Goal: Task Accomplishment & Management: Complete application form

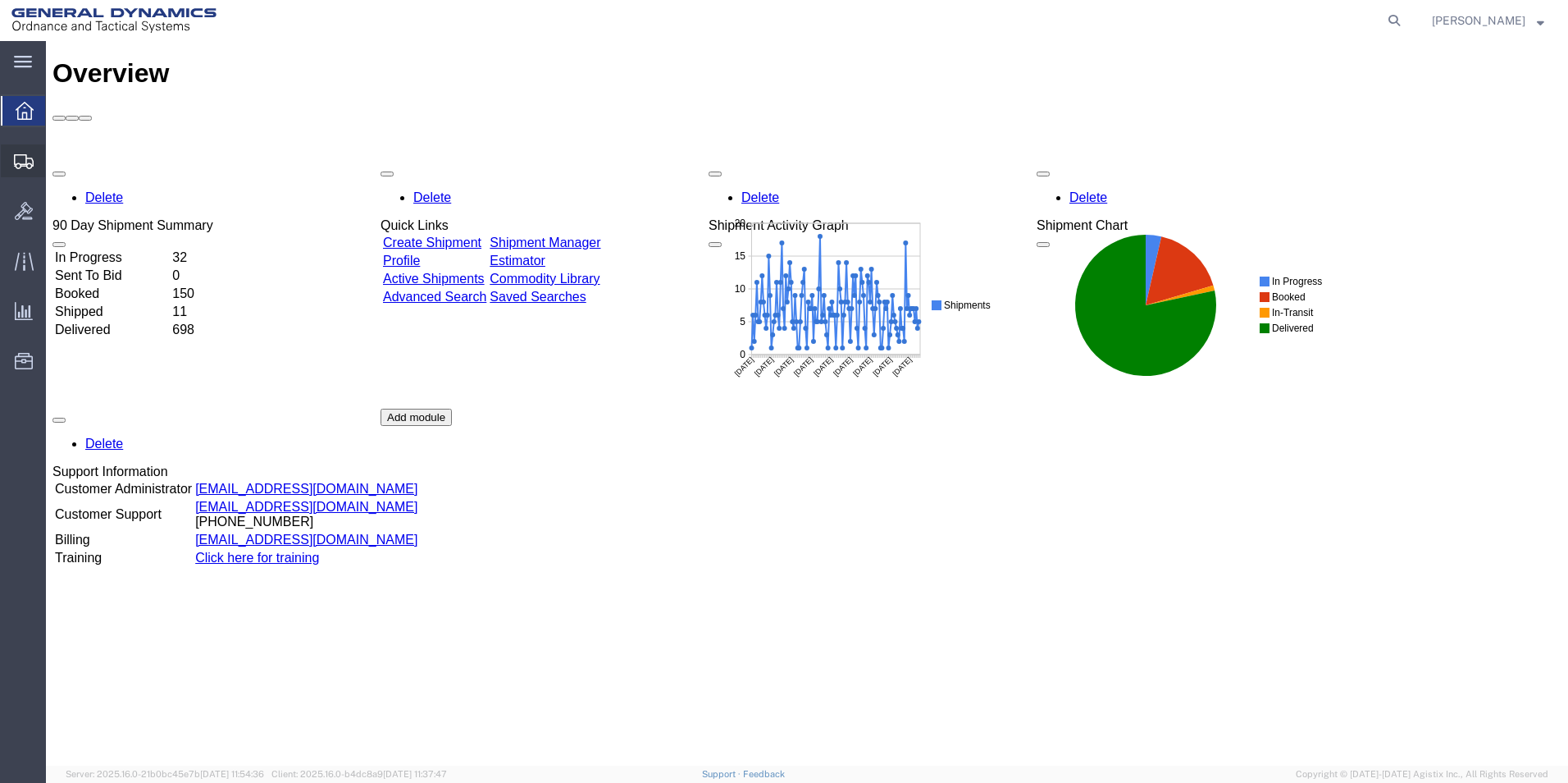
click at [0, 0] on span "Create Shipment" at bounding box center [0, 0] width 0 height 0
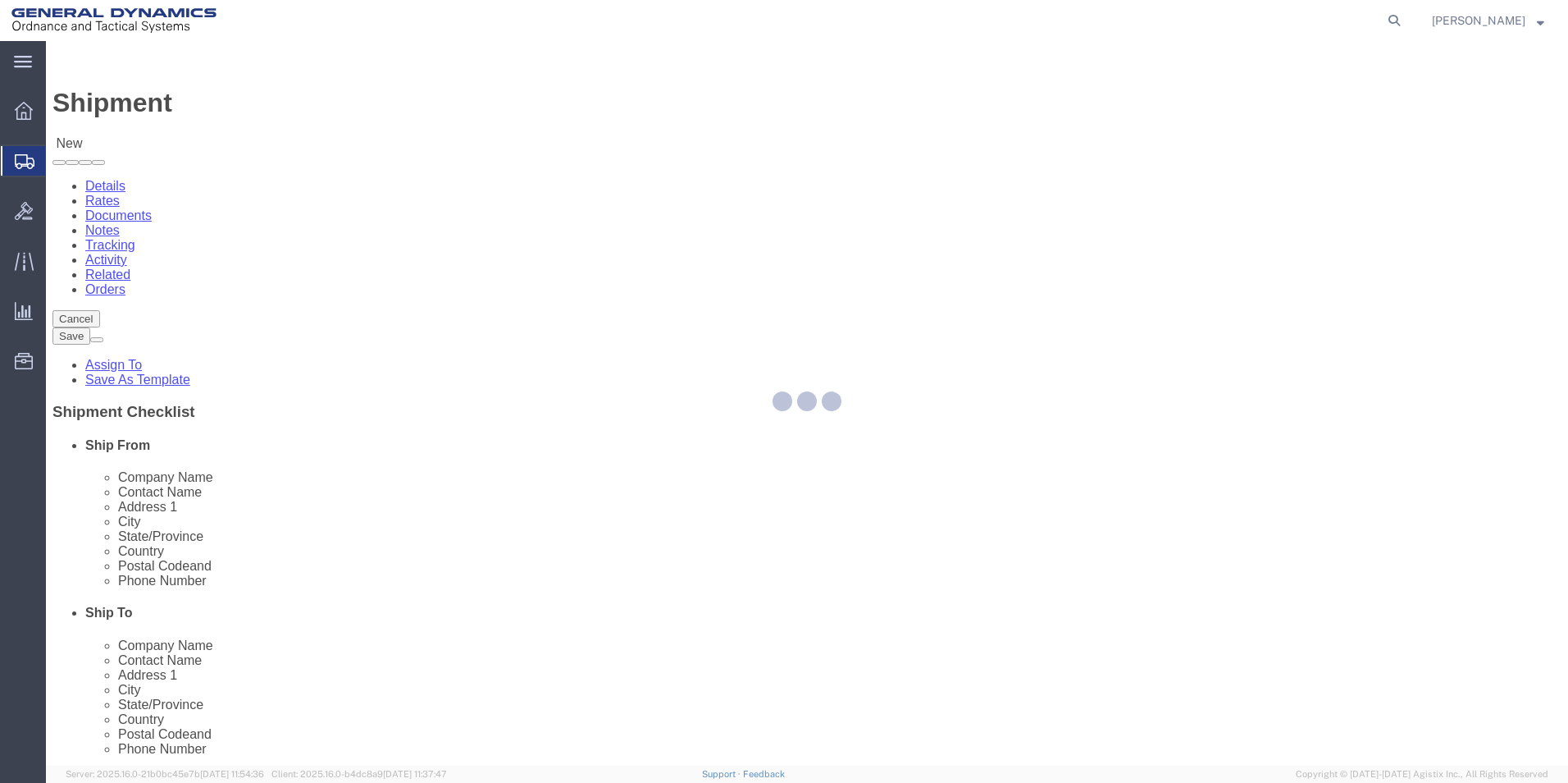
select select
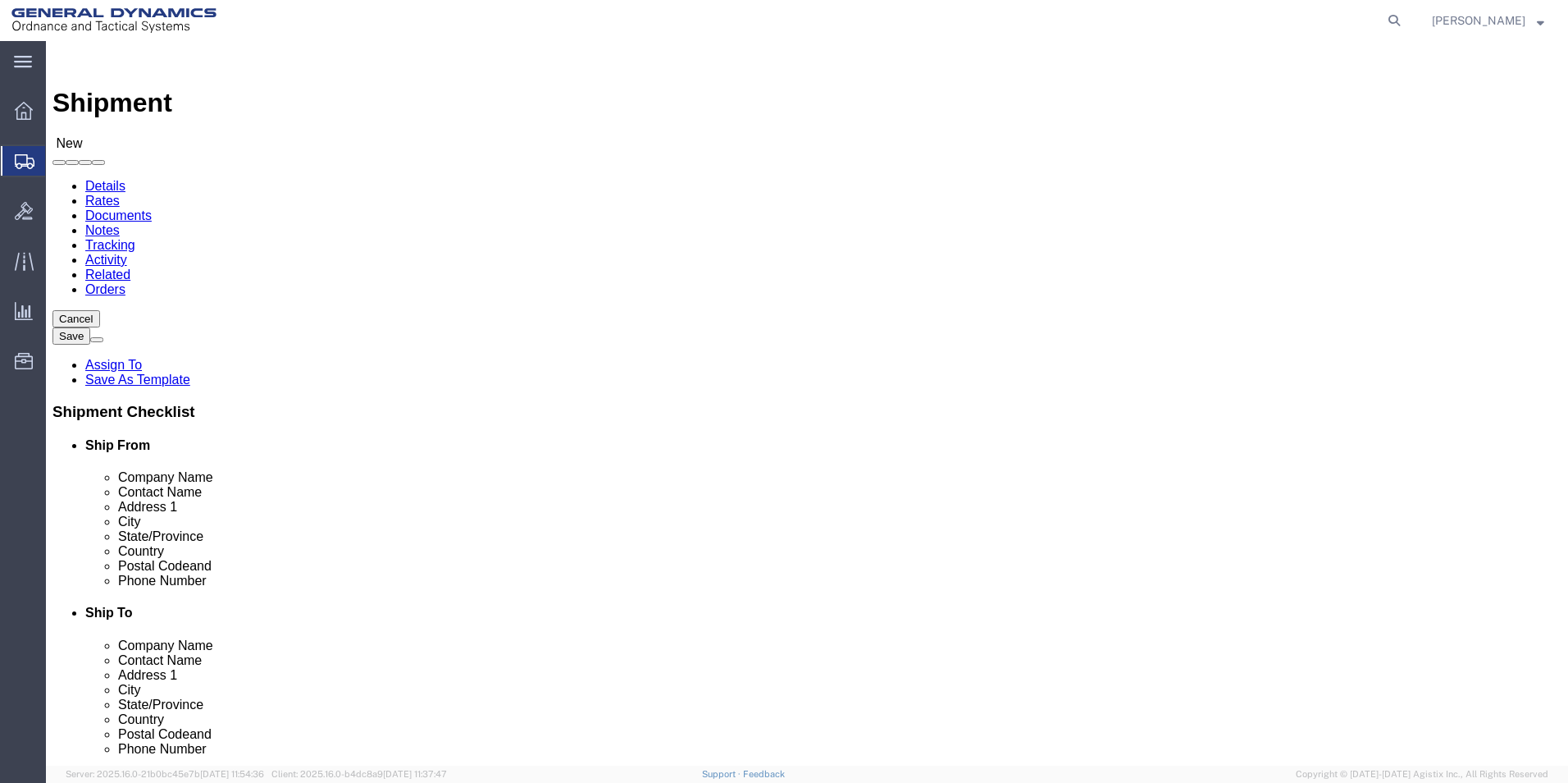
click link "Package Information"
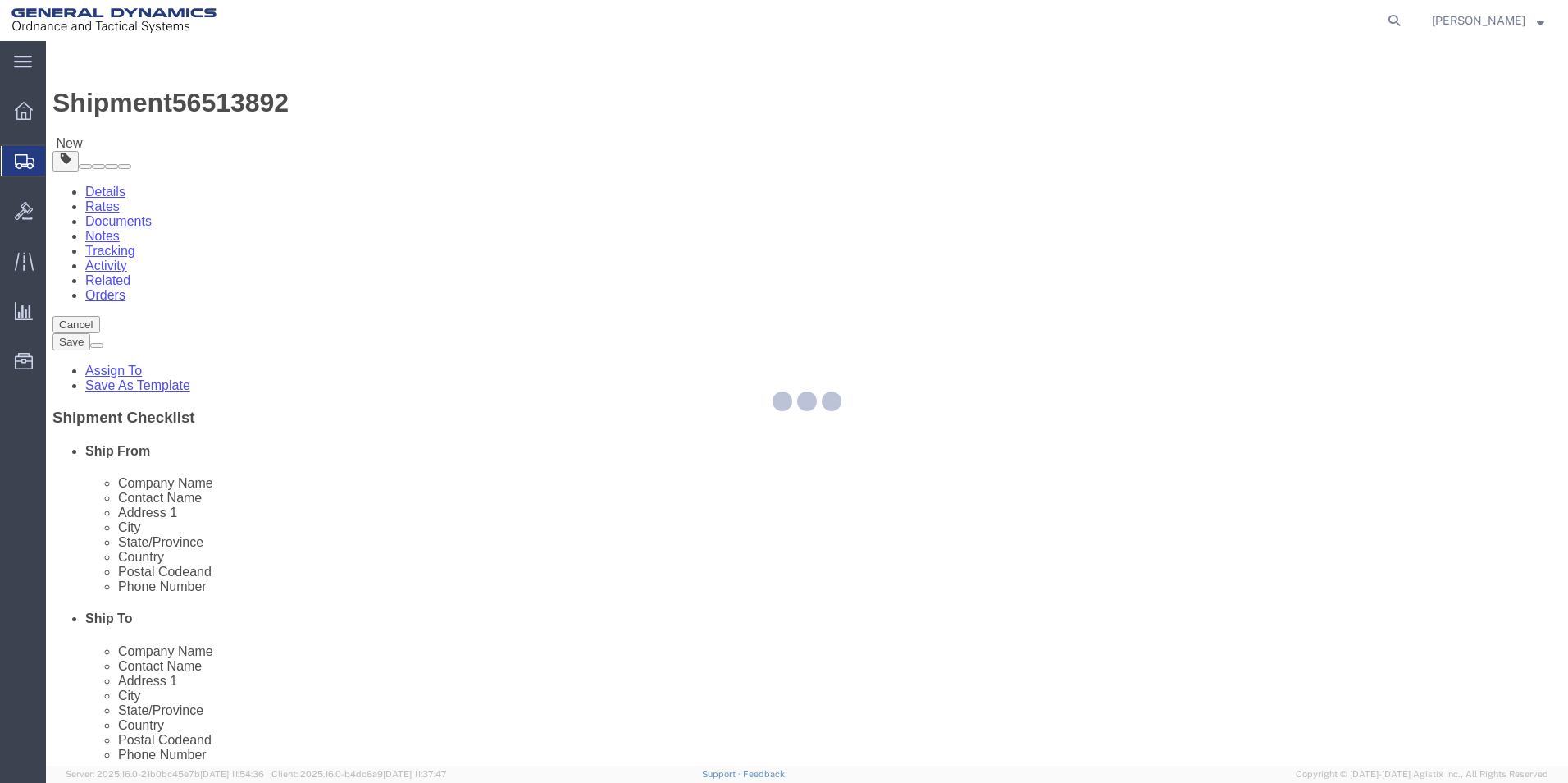
select select "CBOX"
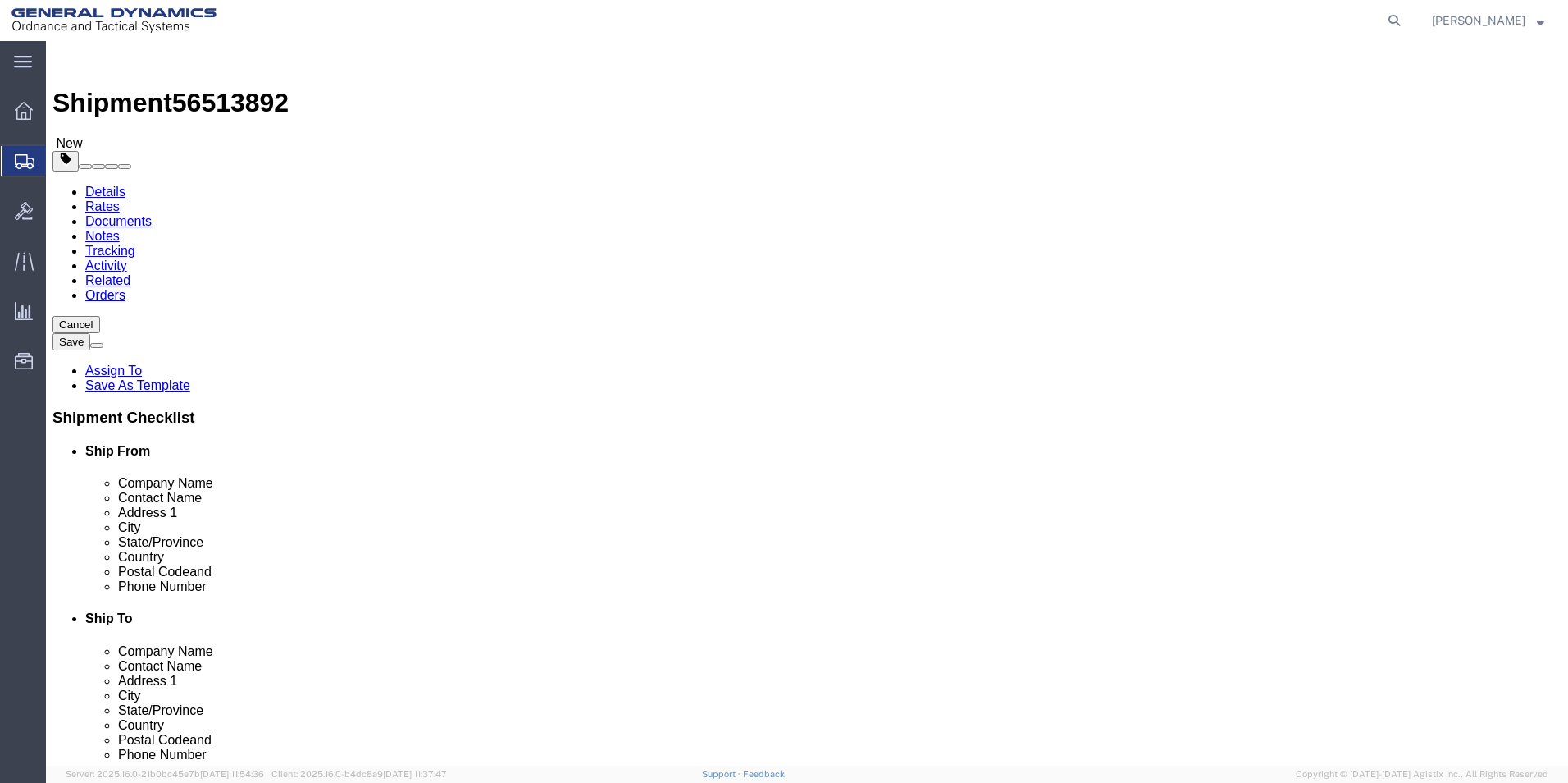
click link "Special Services"
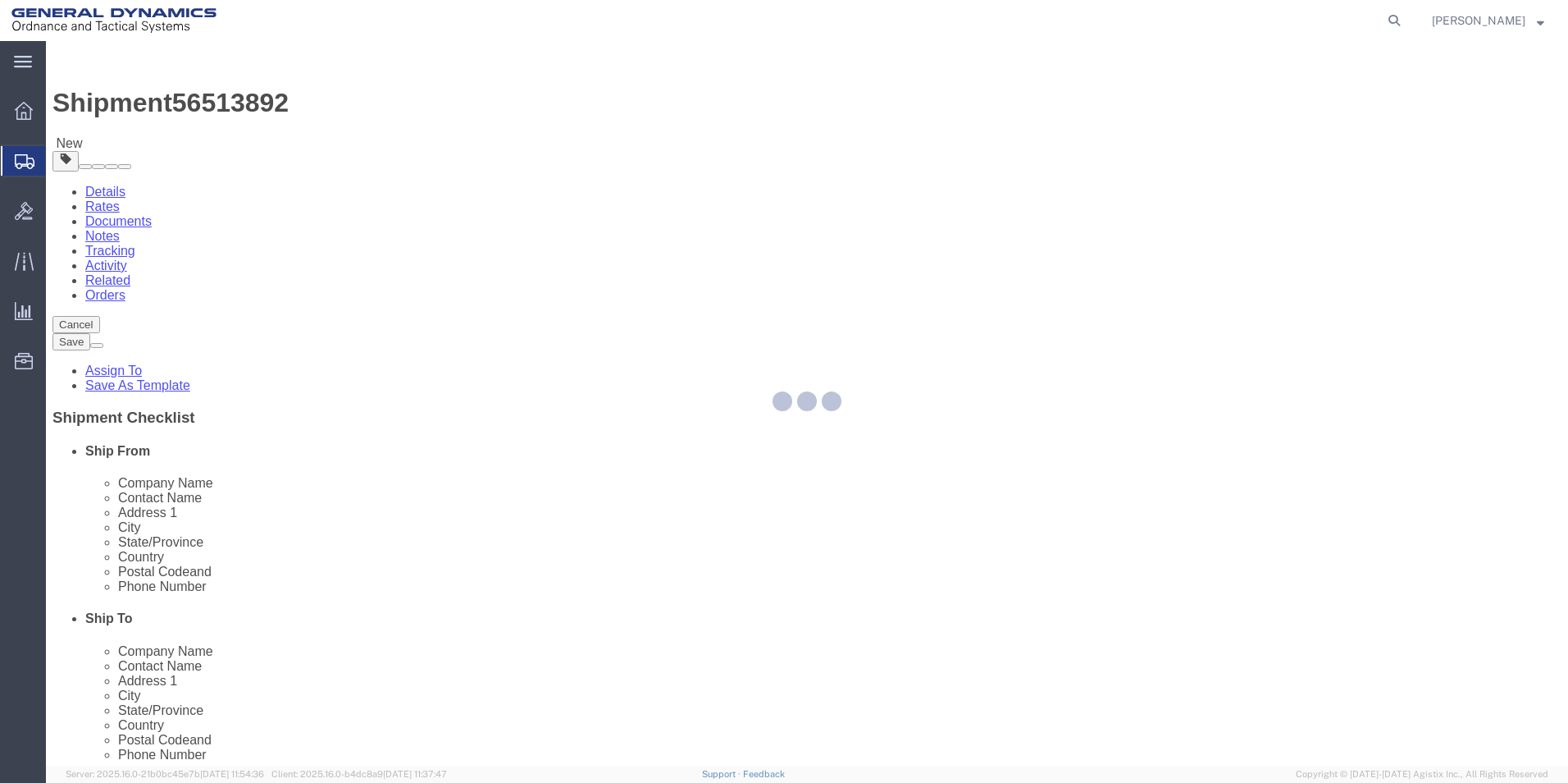
select select
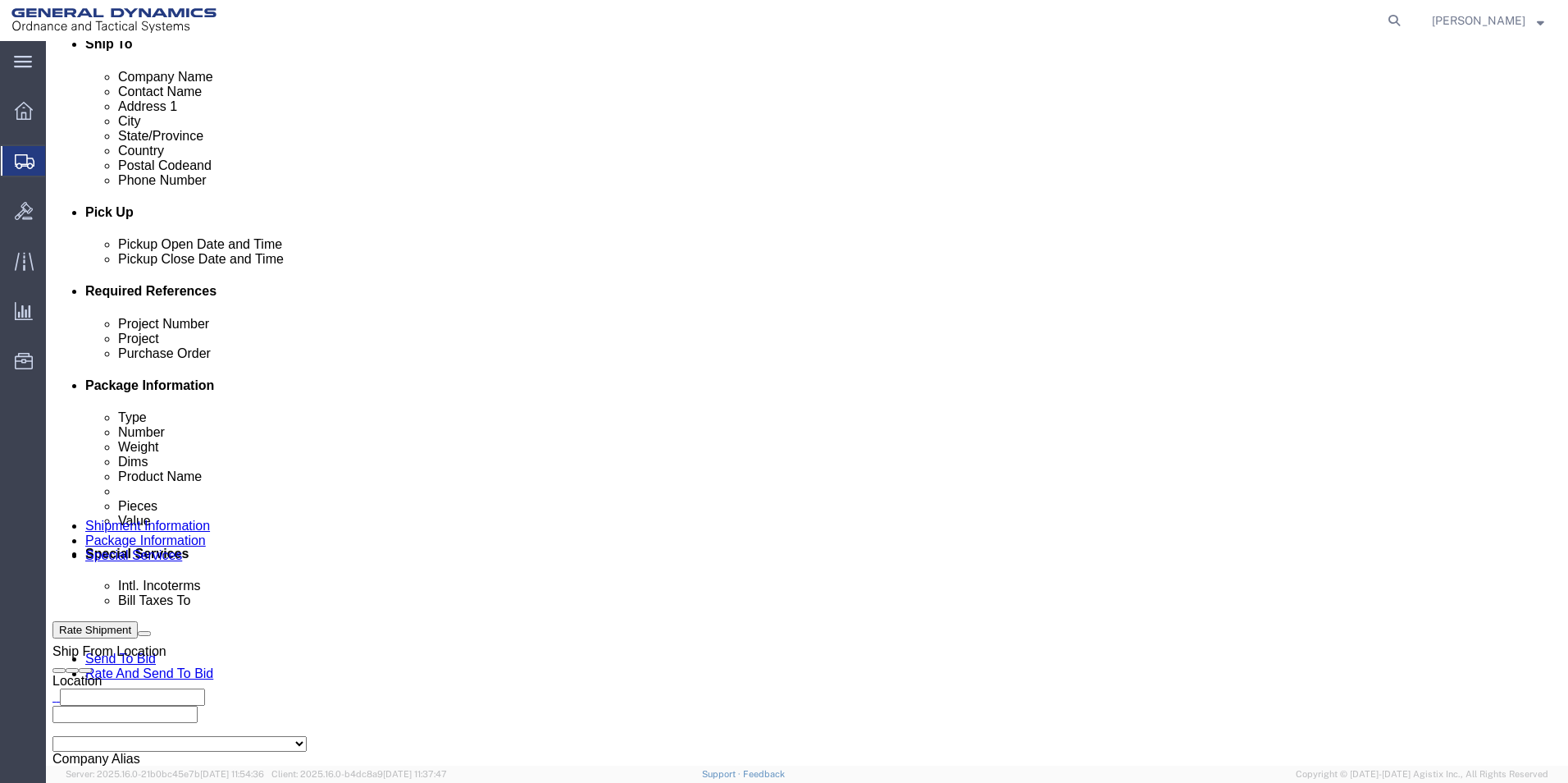
scroll to position [821, 0]
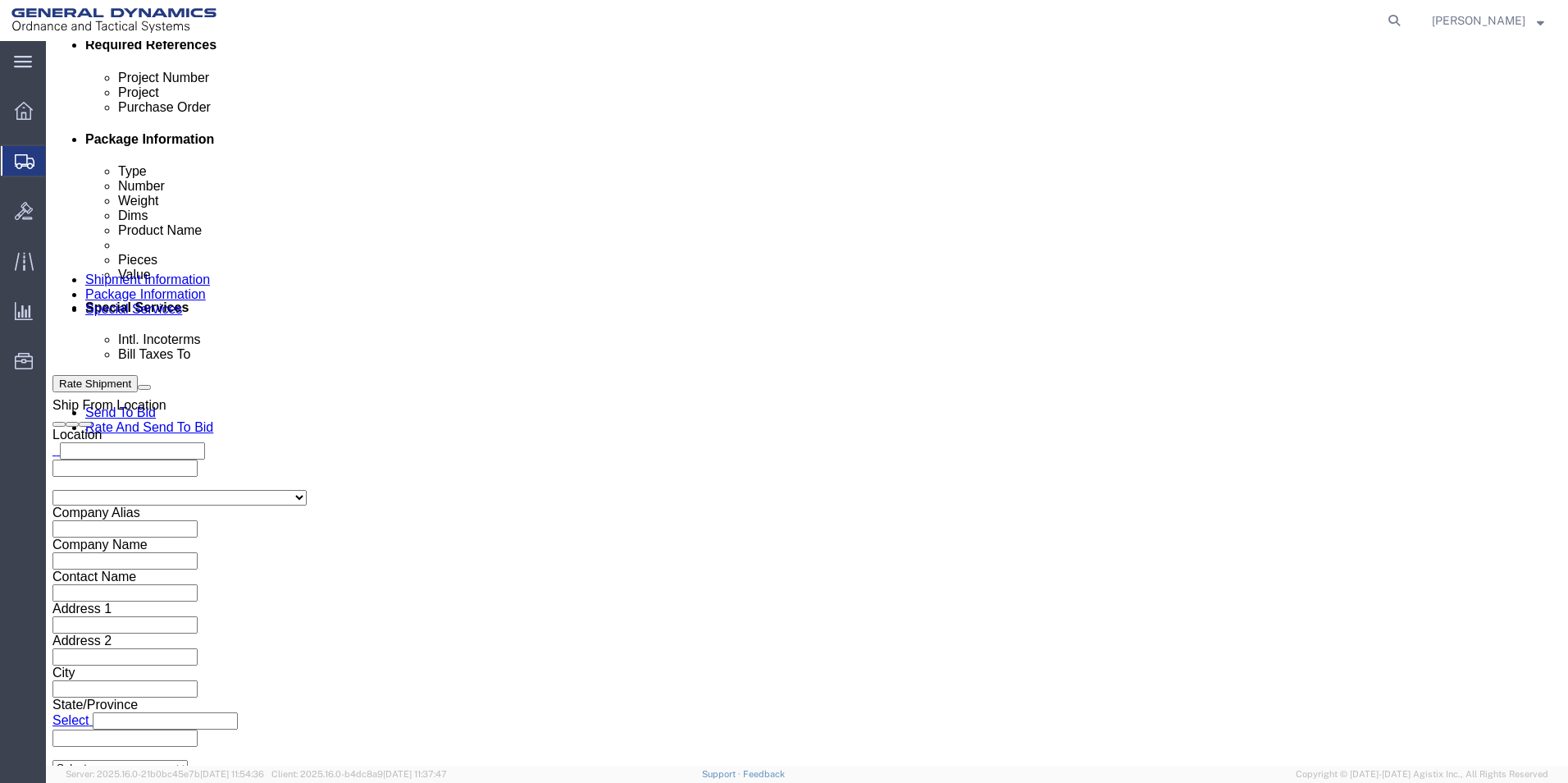
click select "Select DHL FedEx Express UPS"
click span
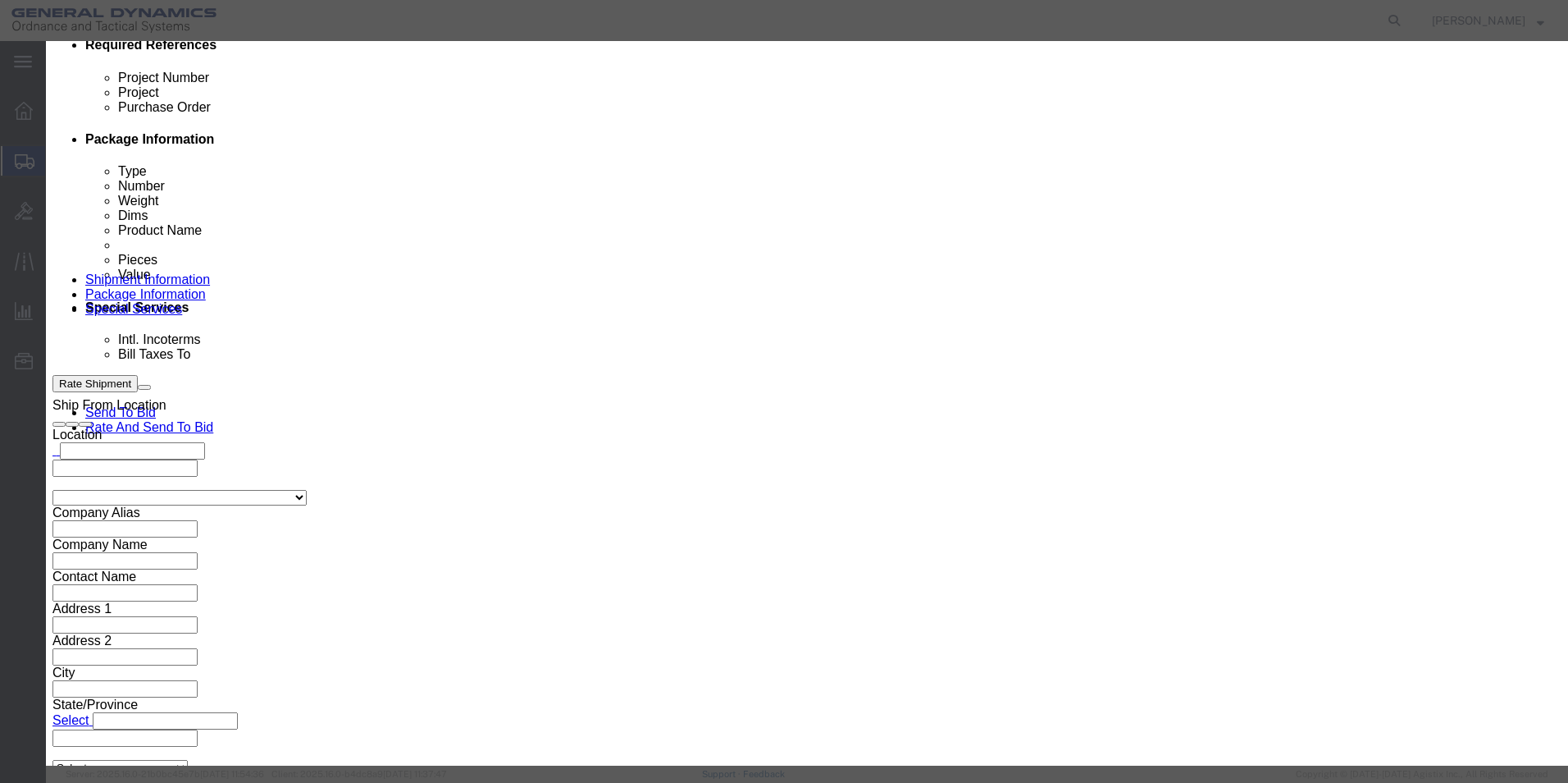
click link "C"
click button "Select"
type input "c/o Data2Logistics"
type input "[EMAIL_ADDRESS][DOMAIN_NAME]"
type input "[PHONE_NUMBER]"
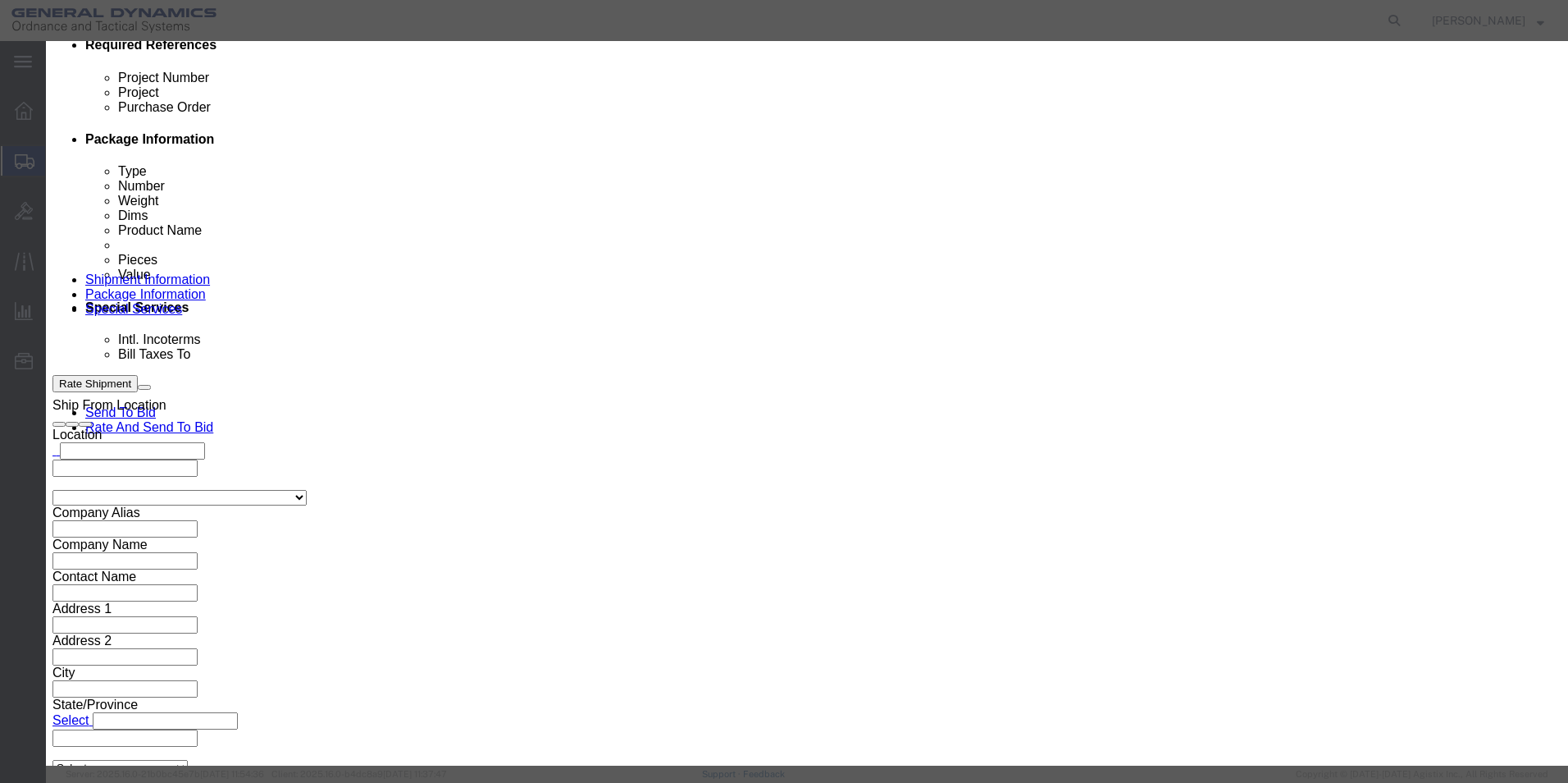
type input "GD OTS"
type input "P.O. Box 61050"
type input "33906"
select select "FL"
